Goal: Check status: Check status

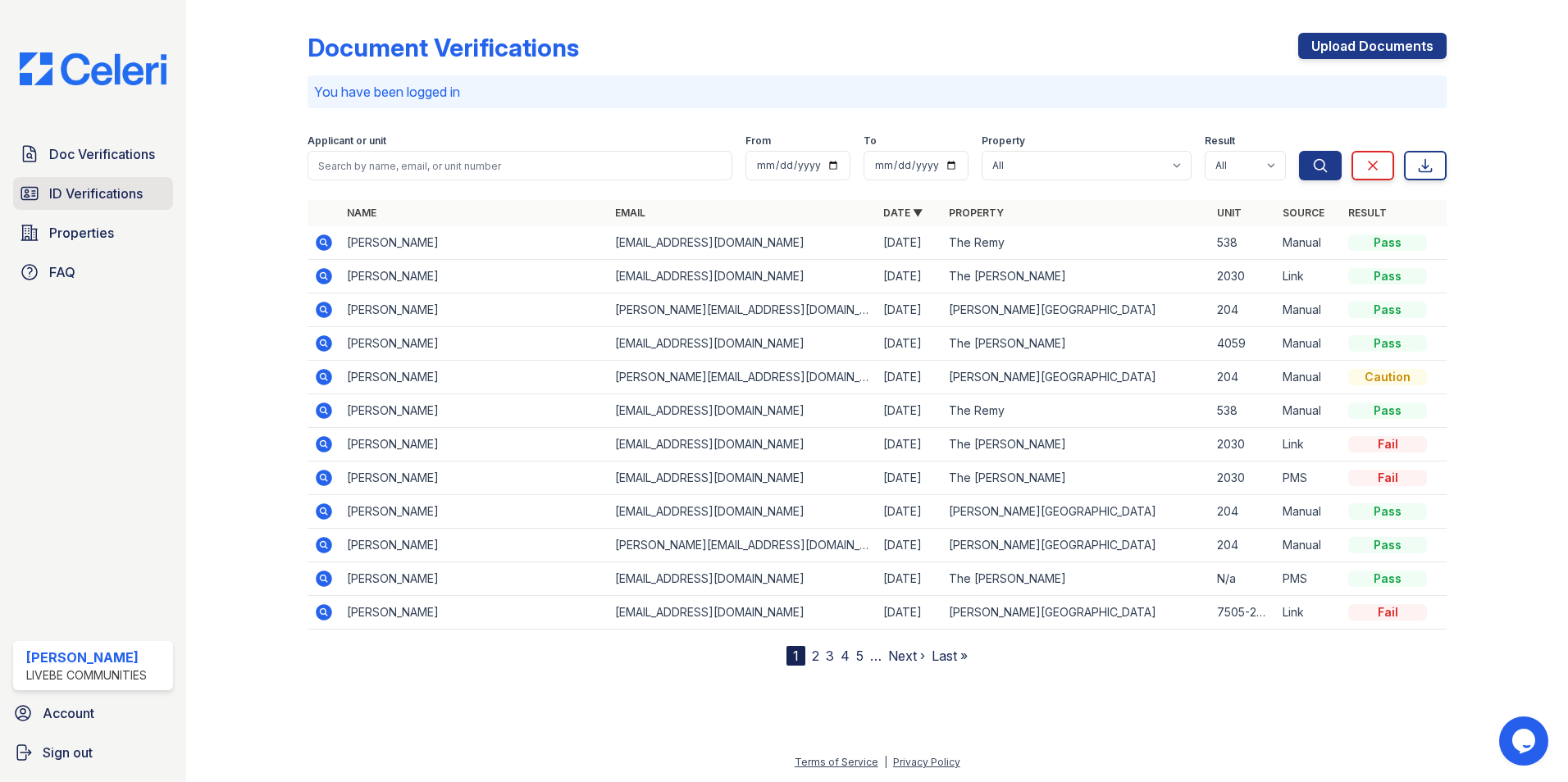
drag, startPoint x: 80, startPoint y: 188, endPoint x: 113, endPoint y: 182, distance: 33.5
click at [80, 188] on span "ID Verifications" at bounding box center [96, 193] width 94 height 20
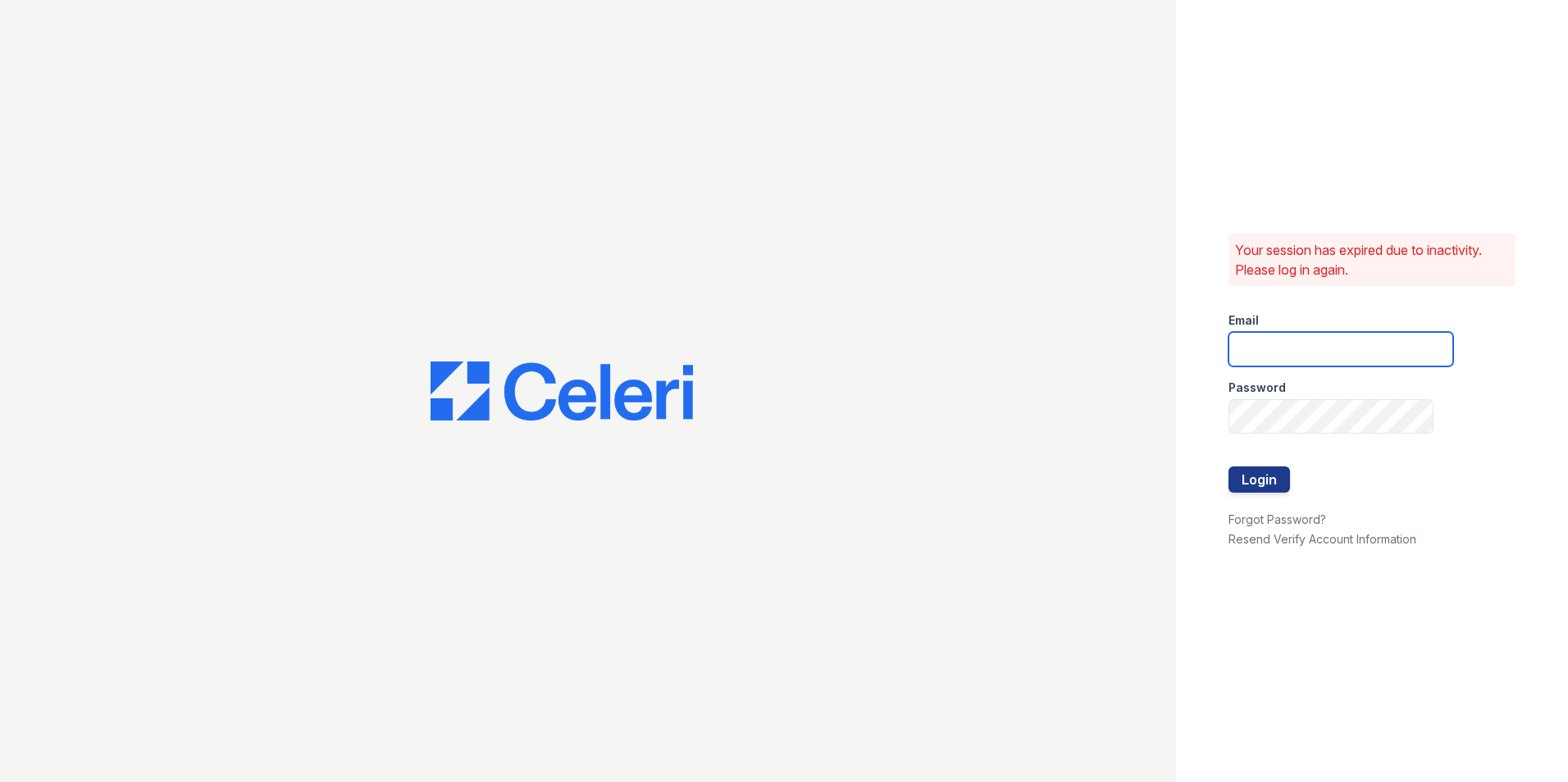
type input "oceannap@livebe.com"
click at [1262, 473] on button "Login" at bounding box center [1259, 479] width 61 height 27
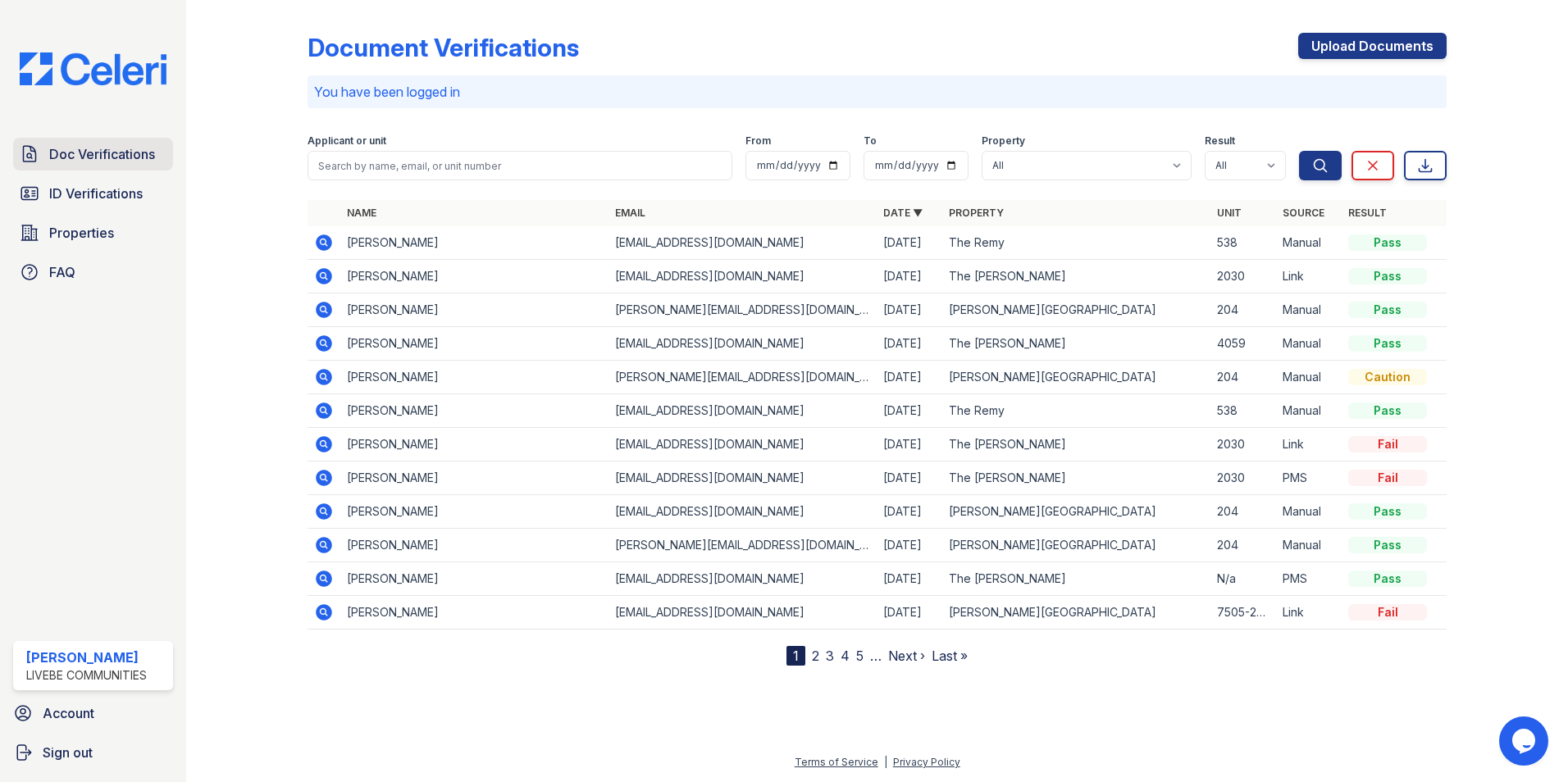
click at [105, 163] on span "Doc Verifications" at bounding box center [102, 154] width 106 height 20
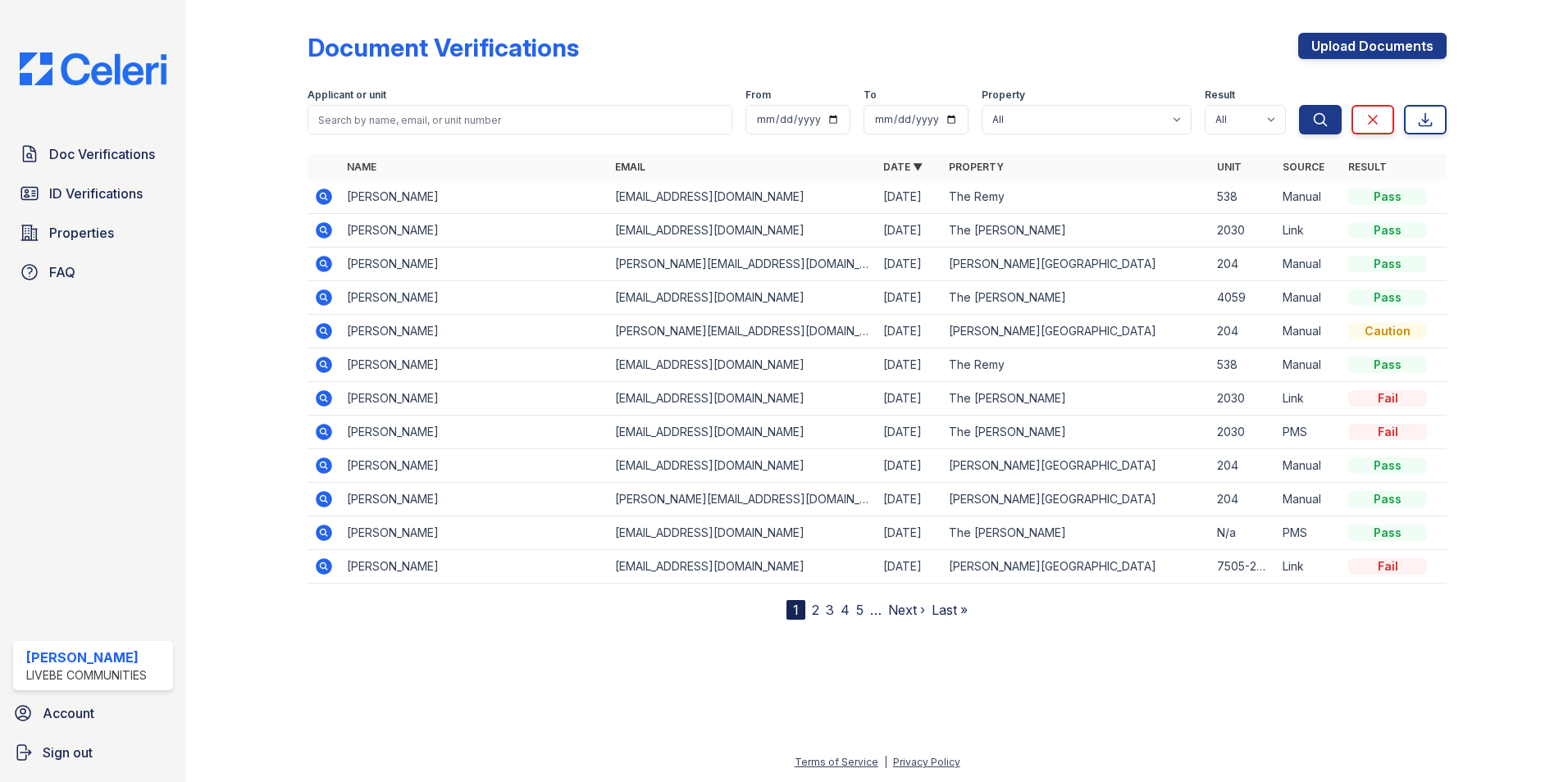
click at [325, 232] on icon at bounding box center [323, 231] width 20 height 20
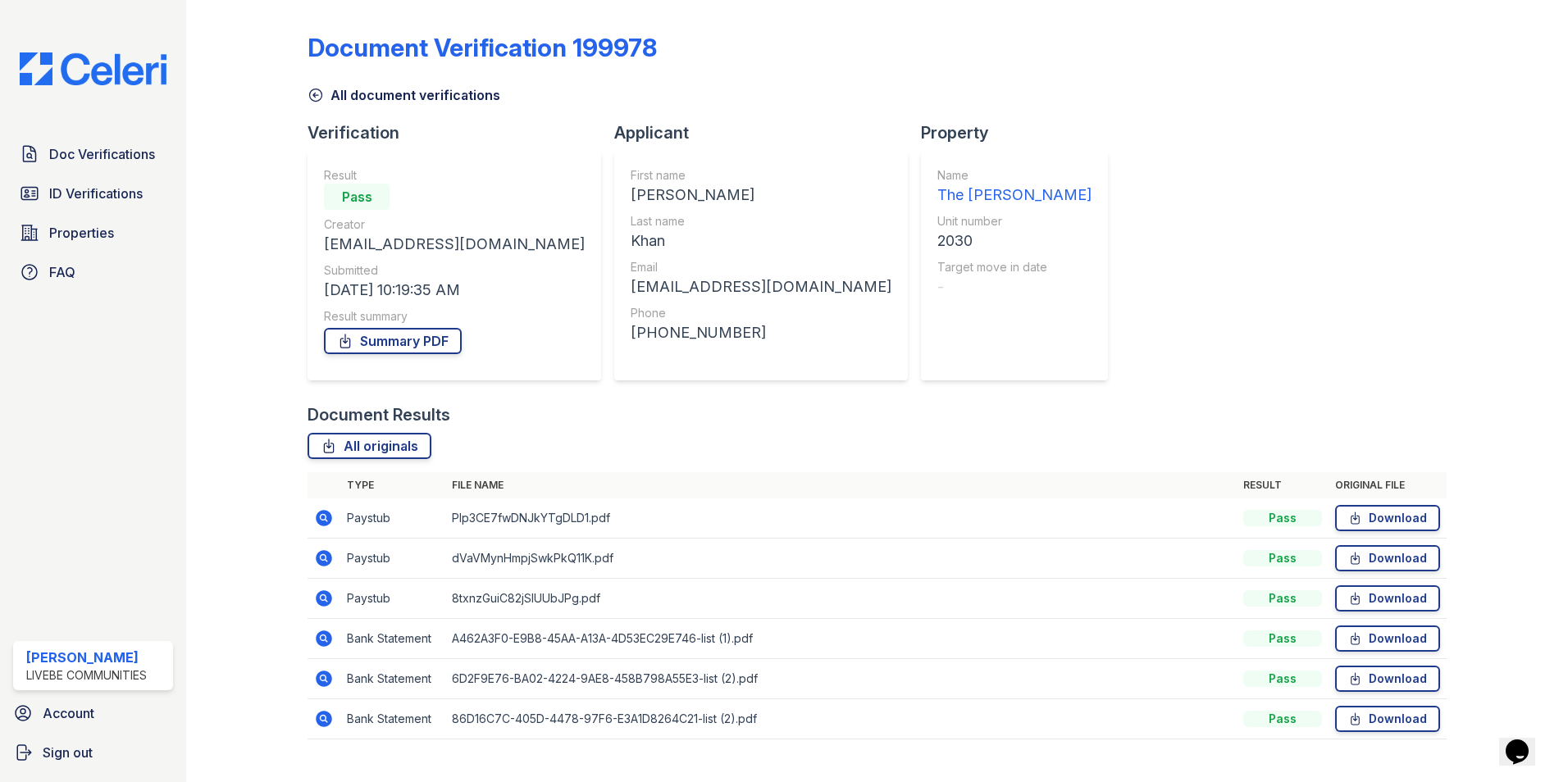
scroll to position [30, 0]
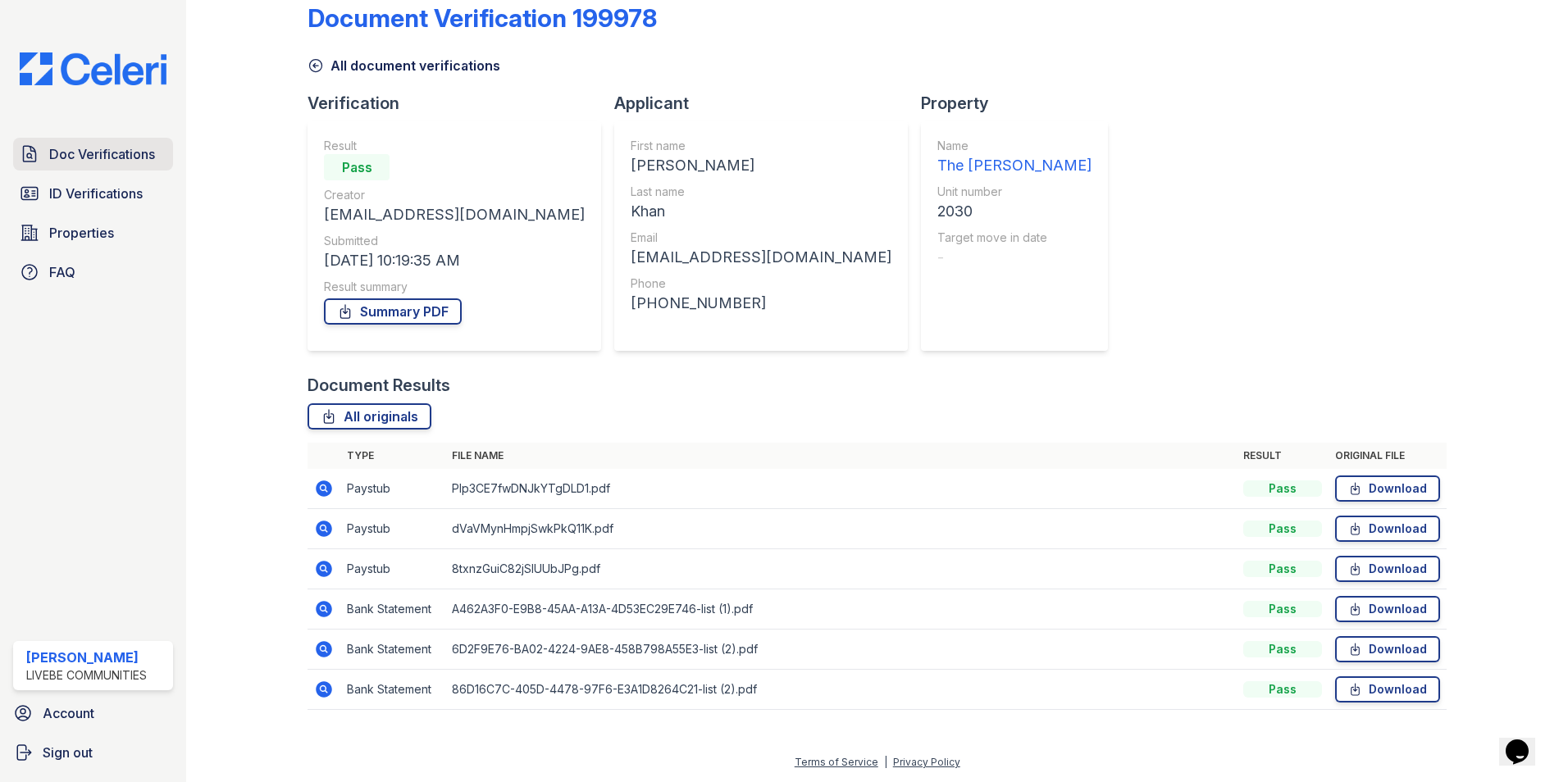
click at [100, 151] on span "Doc Verifications" at bounding box center [102, 154] width 106 height 20
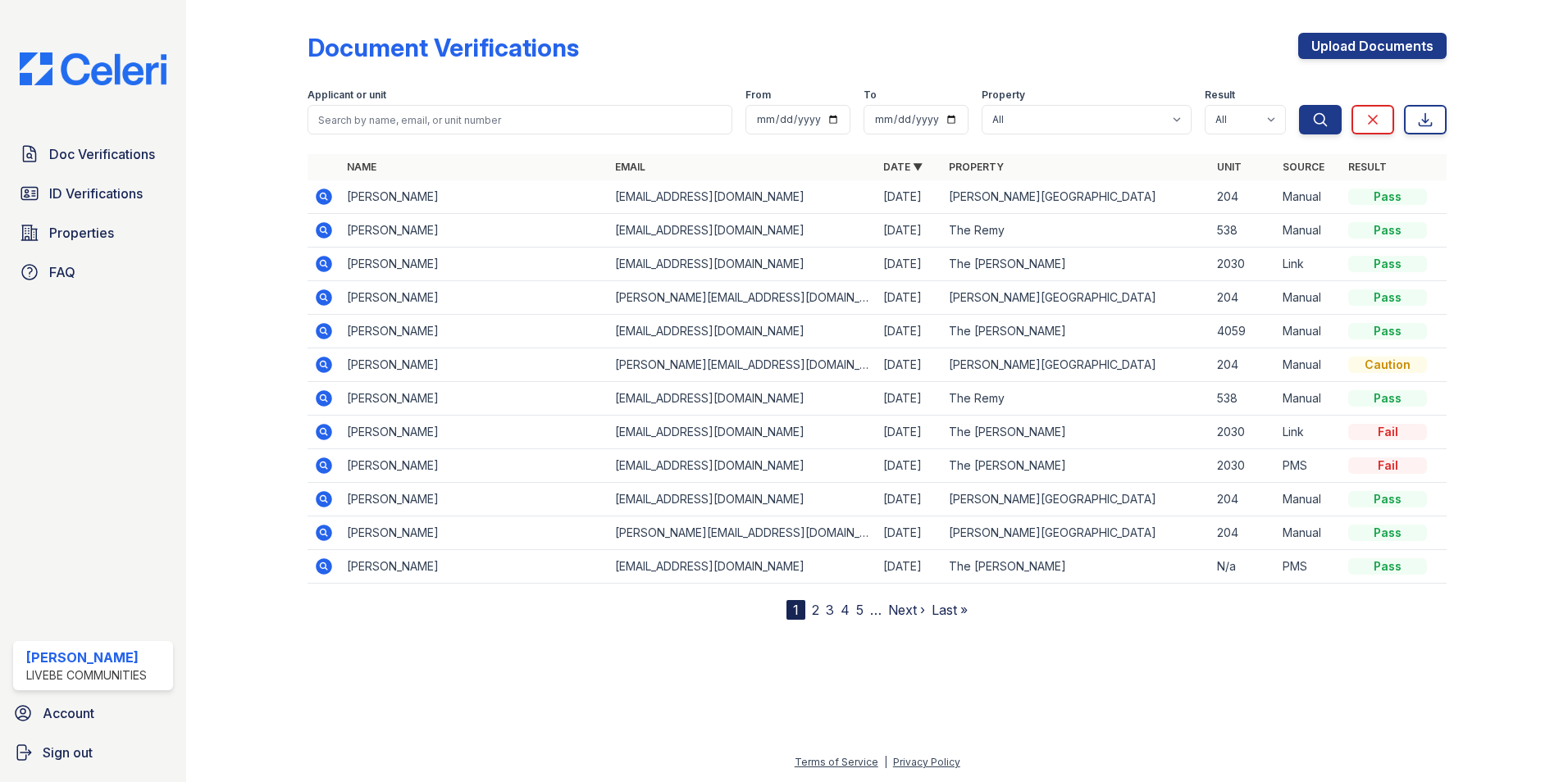
click at [327, 194] on icon at bounding box center [323, 196] width 17 height 17
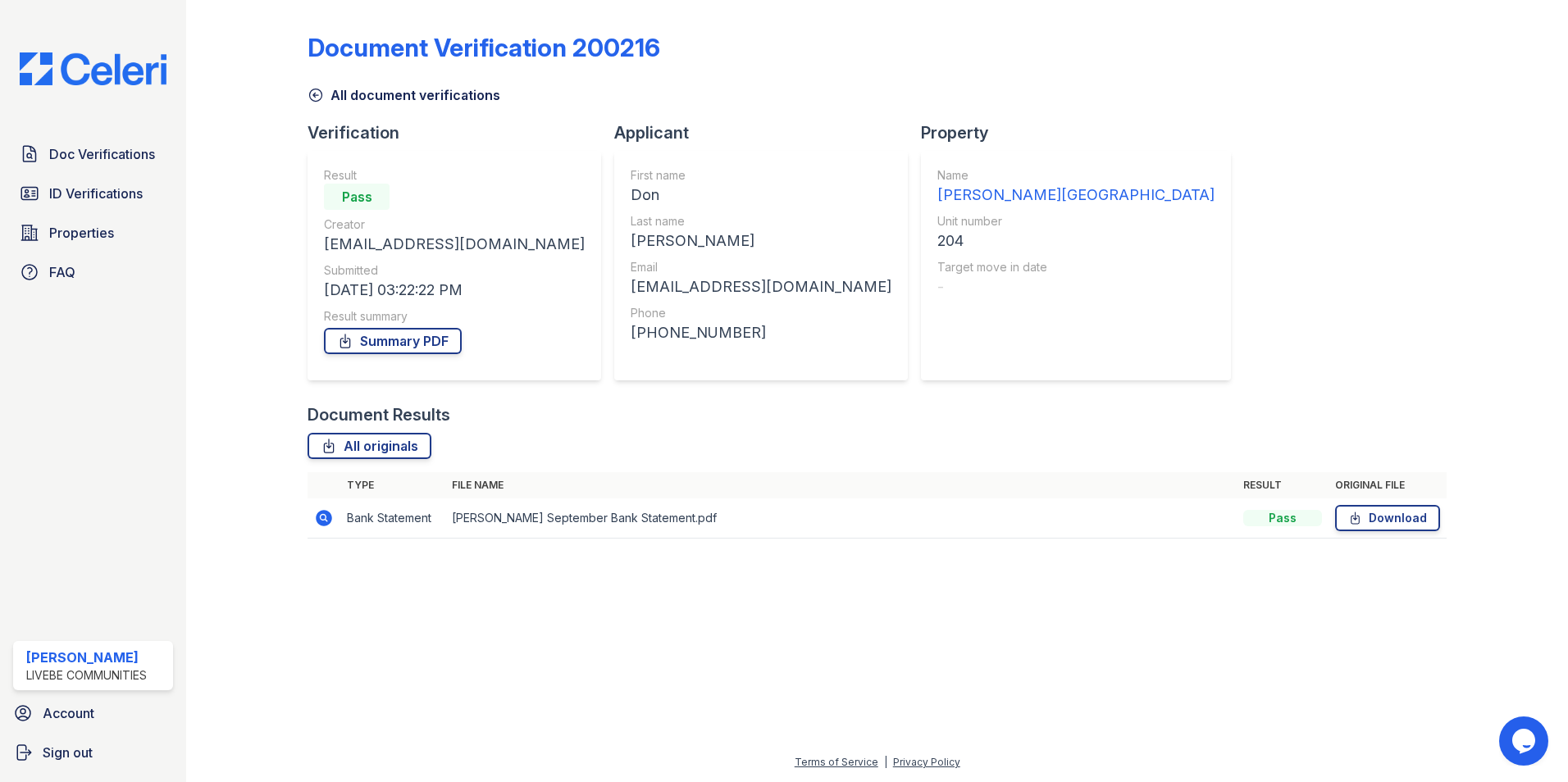
click at [323, 520] on icon at bounding box center [323, 519] width 20 height 20
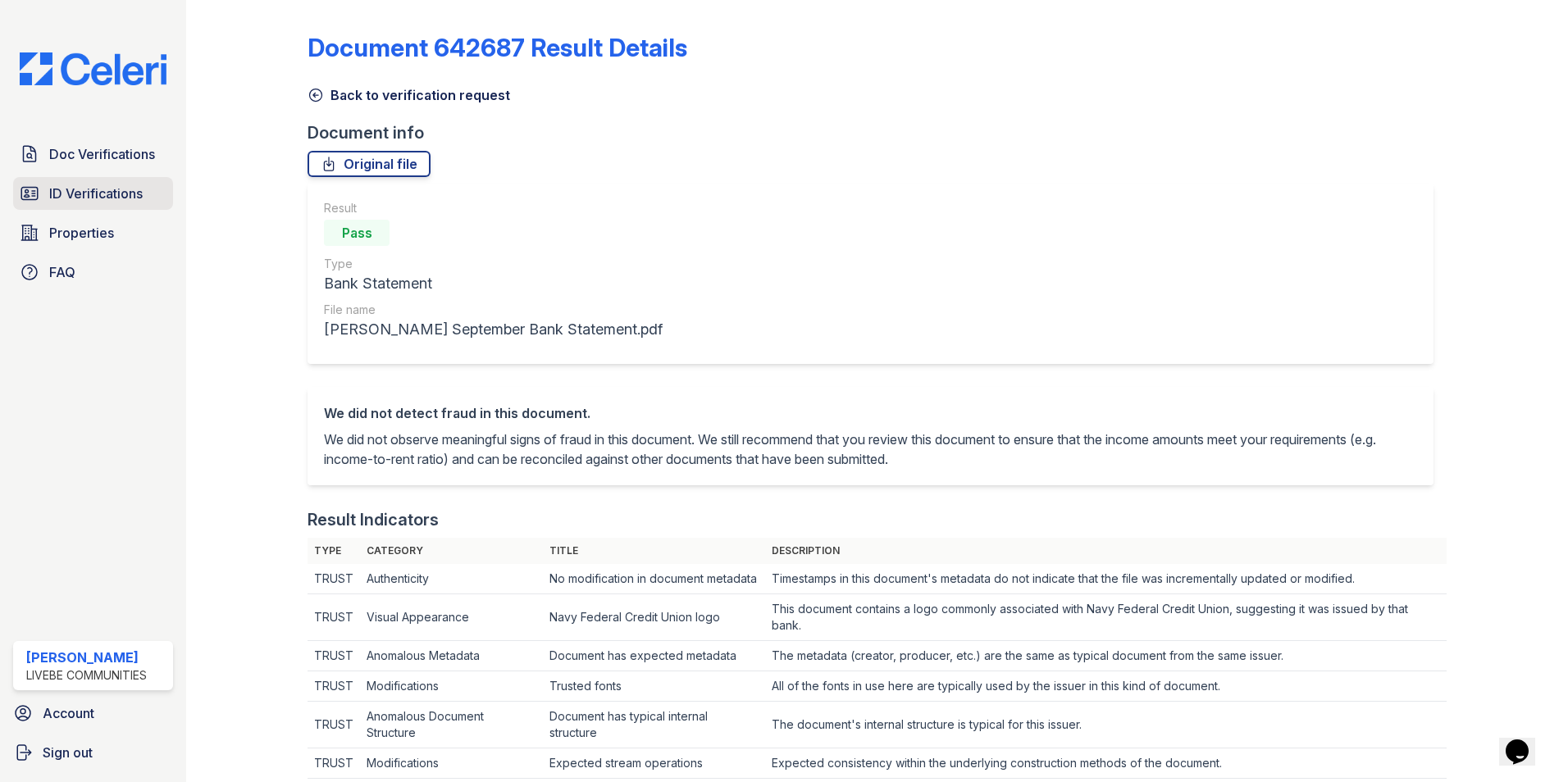
click at [127, 197] on span "ID Verifications" at bounding box center [96, 193] width 94 height 20
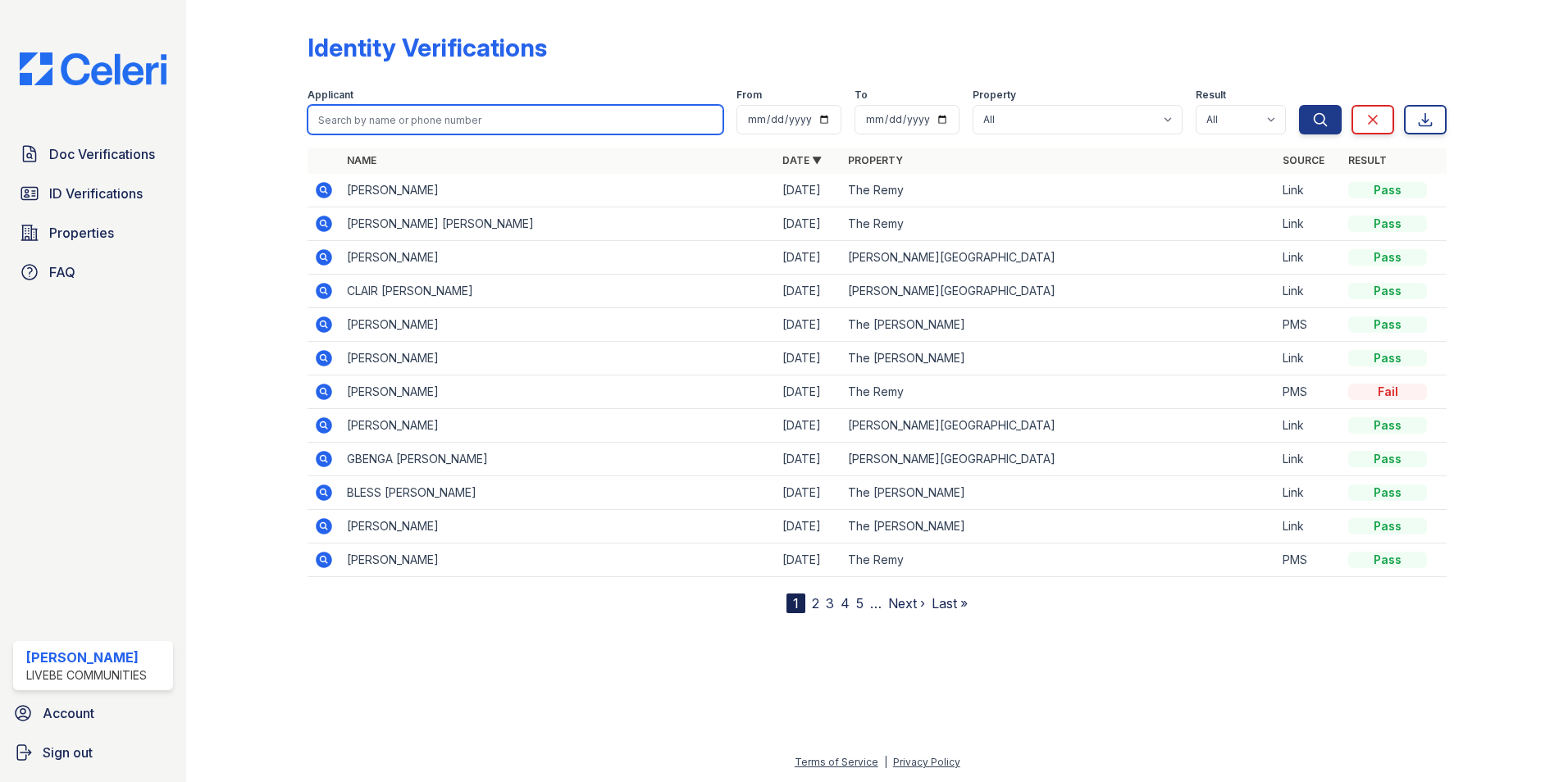
click at [416, 119] on input "search" at bounding box center [516, 119] width 416 height 30
